Goal: Task Accomplishment & Management: Use online tool/utility

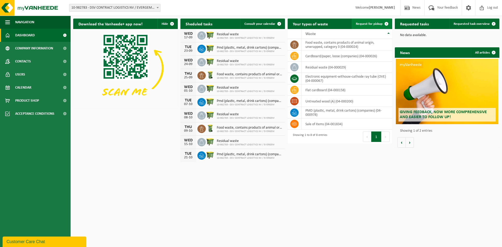
click at [372, 25] on span "Request for pickup" at bounding box center [369, 23] width 27 height 3
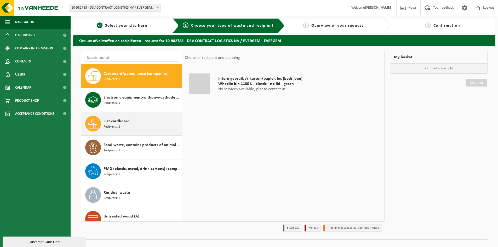
click at [138, 128] on div "Flat cardboard Recipients: 2" at bounding box center [142, 124] width 77 height 16
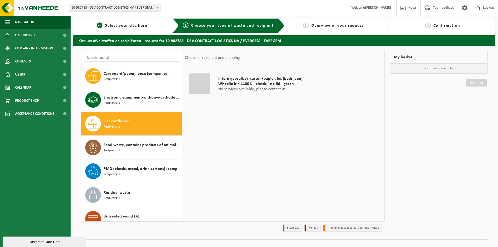
scroll to position [9, 0]
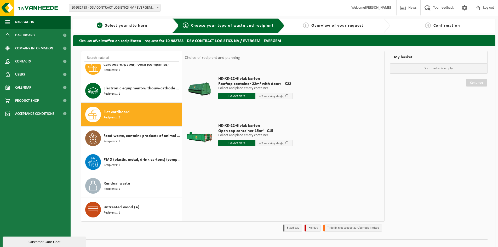
click at [239, 97] on input "text" at bounding box center [236, 96] width 37 height 7
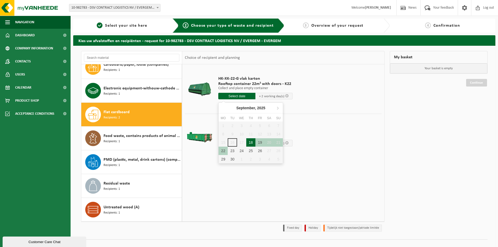
click at [248, 142] on div "18" at bounding box center [250, 142] width 9 height 8
type input "From 2025-09-18"
type input "2025-09-18"
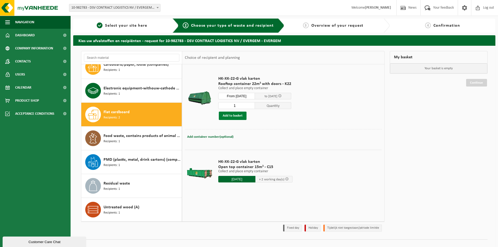
click at [236, 117] on button "Add to basket" at bounding box center [233, 116] width 28 height 8
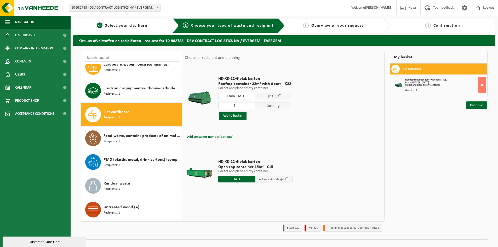
click at [239, 179] on input "2025-09-18" at bounding box center [236, 179] width 37 height 7
click at [250, 227] on div "18" at bounding box center [250, 225] width 9 height 8
click at [305, 189] on td "HK-XK-22-G vlak karton Open top container 15m³ - C15 Collect and place empty co…" at bounding box center [298, 172] width 167 height 44
click at [242, 183] on div "HK-XK-22-G vlak karton Open top container 15m³ - C15 Collect and place empty co…" at bounding box center [256, 172] width 80 height 36
click at [240, 180] on input "text" at bounding box center [236, 179] width 37 height 7
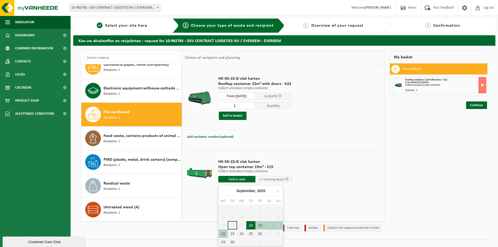
click at [253, 225] on div "18" at bounding box center [250, 225] width 9 height 8
type input "From 2025-09-18"
type input "2025-09-18"
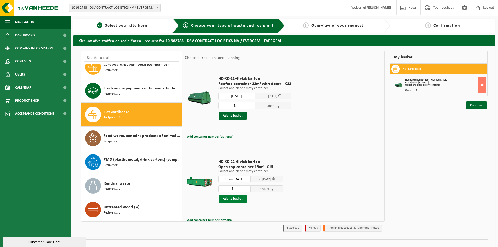
click at [240, 201] on button "Add to basket" at bounding box center [233, 199] width 28 height 8
click at [468, 124] on link "Continue" at bounding box center [477, 124] width 21 height 8
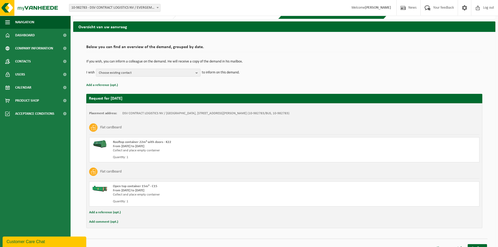
scroll to position [21, 0]
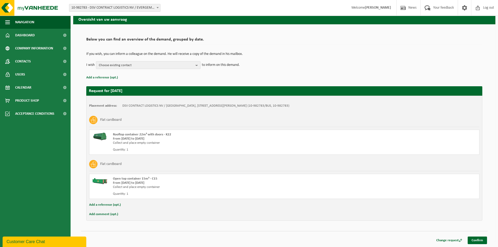
click at [479, 236] on div "Change request Confirm" at bounding box center [284, 233] width 407 height 5
click at [479, 239] on link "Confirm" at bounding box center [477, 241] width 19 height 8
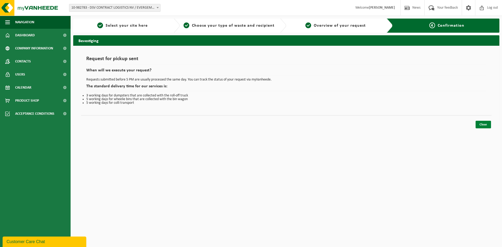
click at [480, 125] on link "Close" at bounding box center [483, 125] width 15 height 8
